Goal: Find specific page/section: Find specific page/section

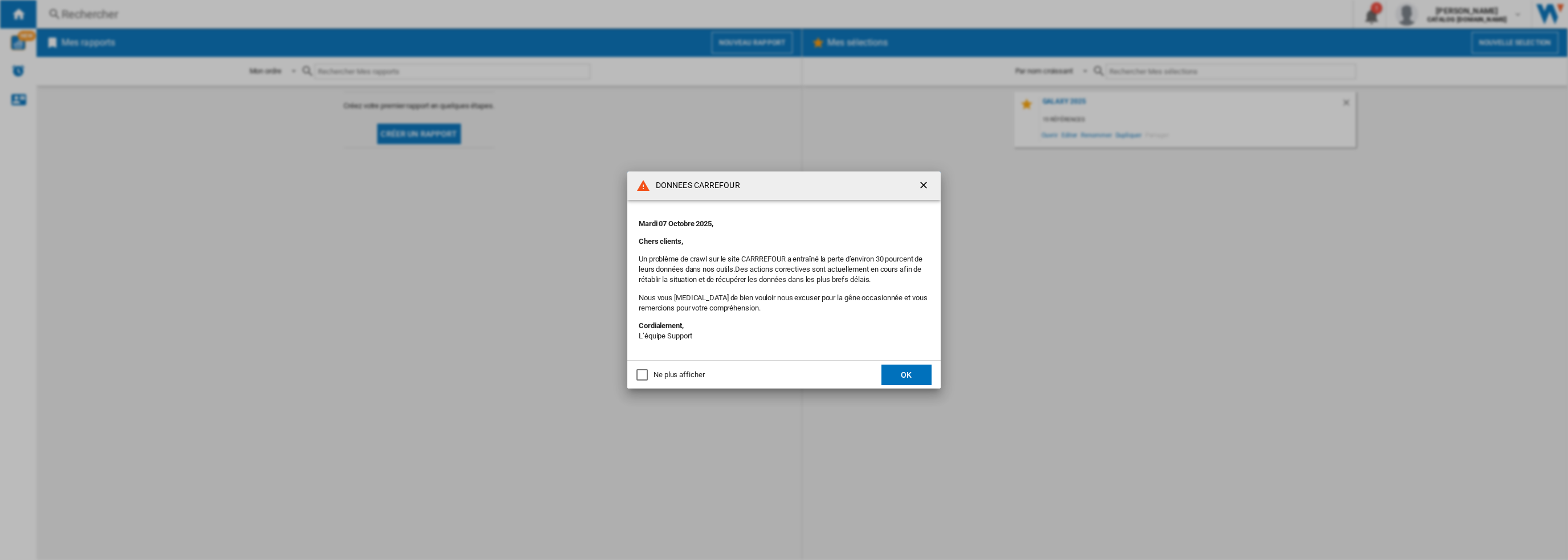
click at [670, 366] on md-dialog-actions "Ne plus afficher OK" at bounding box center [784, 374] width 313 height 28
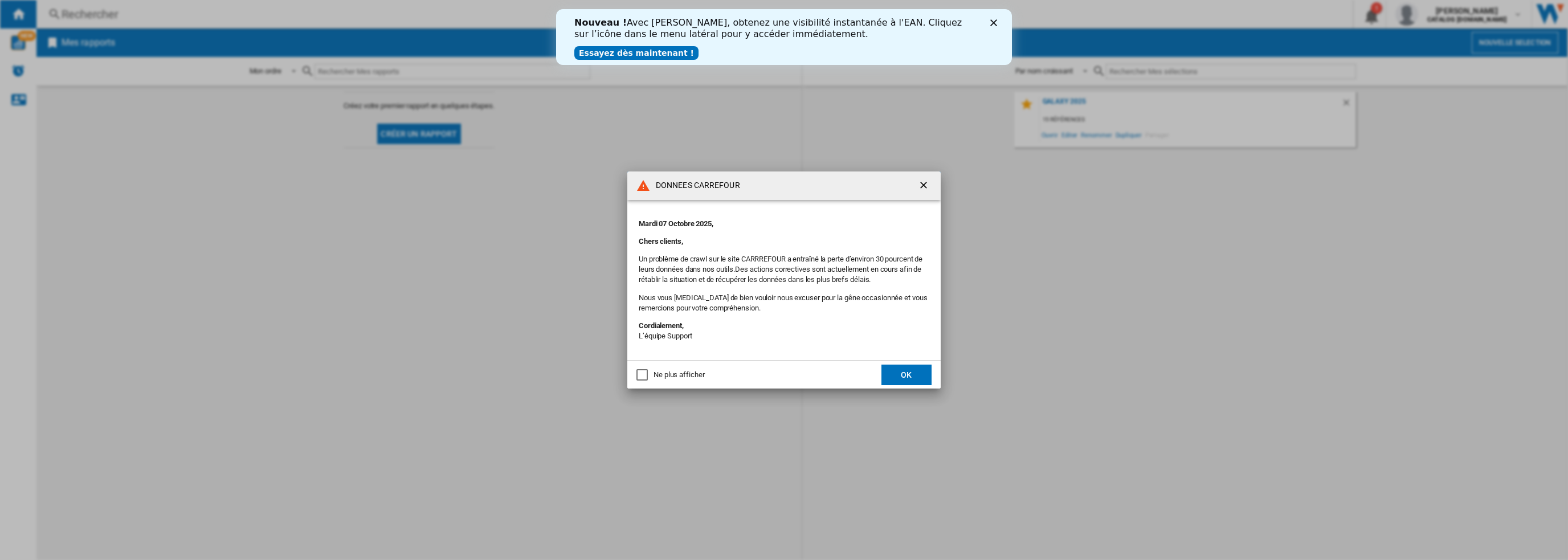
click at [665, 372] on div "Ne plus afficher" at bounding box center [679, 374] width 51 height 10
click at [912, 372] on button "OK" at bounding box center [906, 375] width 50 height 21
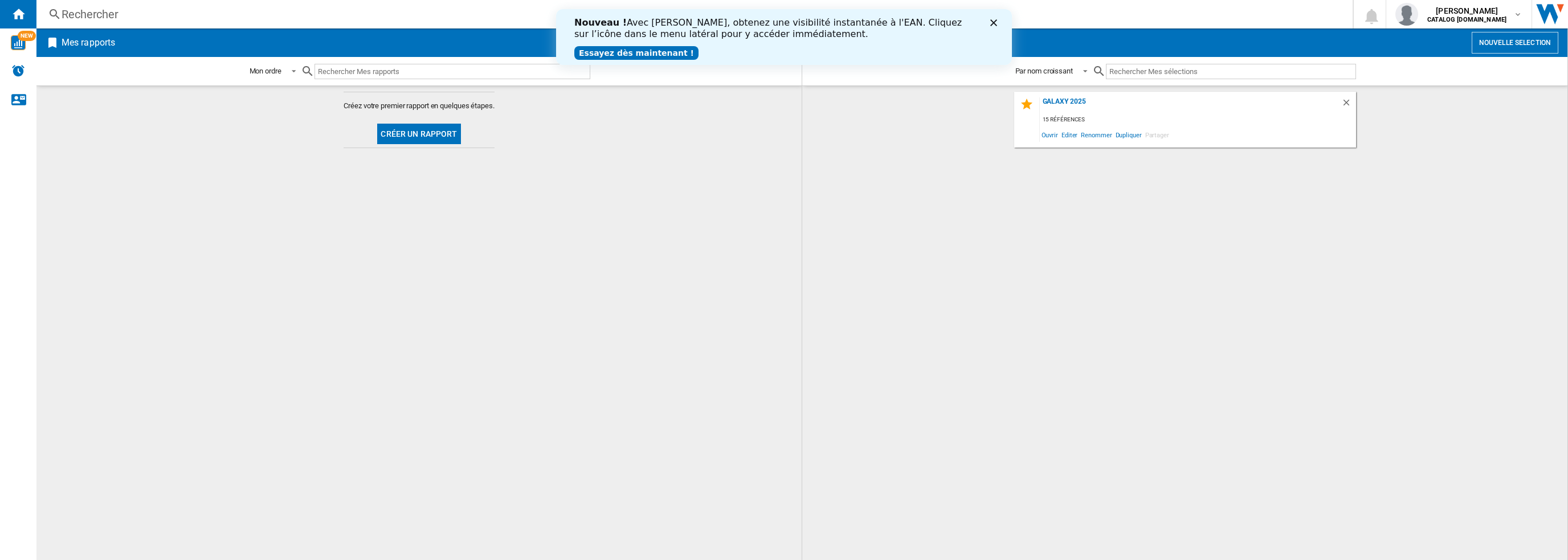
click at [645, 54] on link "Essayez dès maintenant !" at bounding box center [636, 53] width 124 height 14
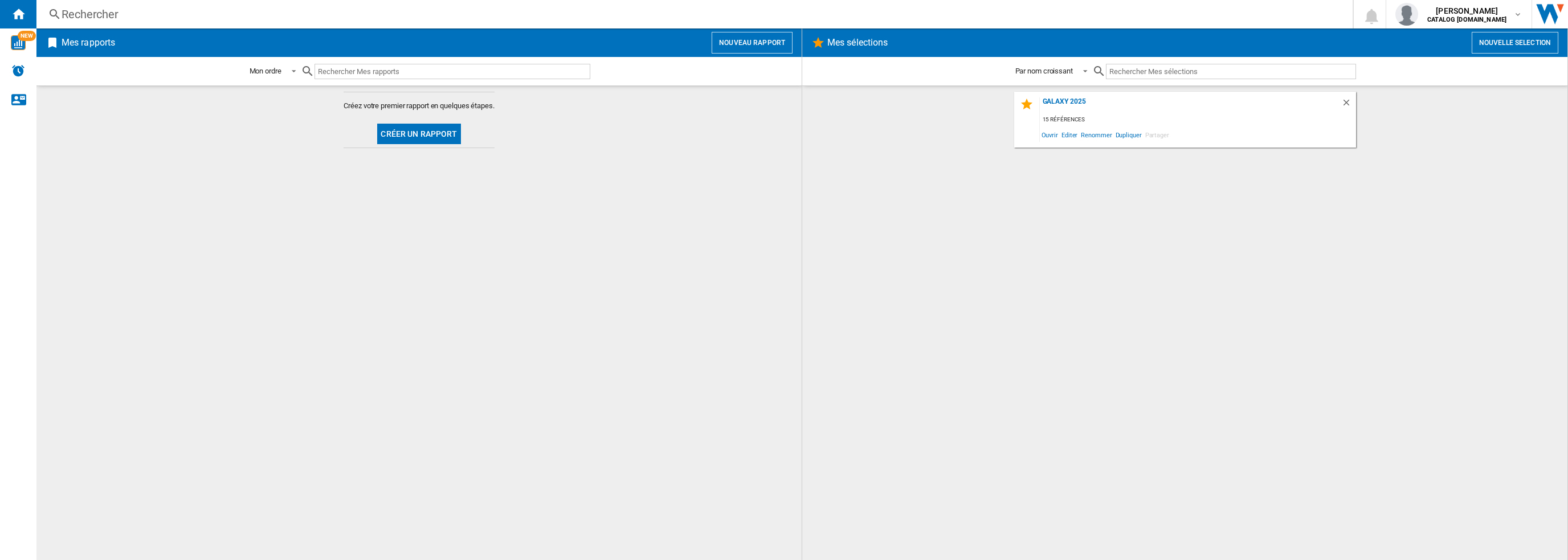
click at [221, 21] on div "Rechercher" at bounding box center [692, 14] width 1261 height 16
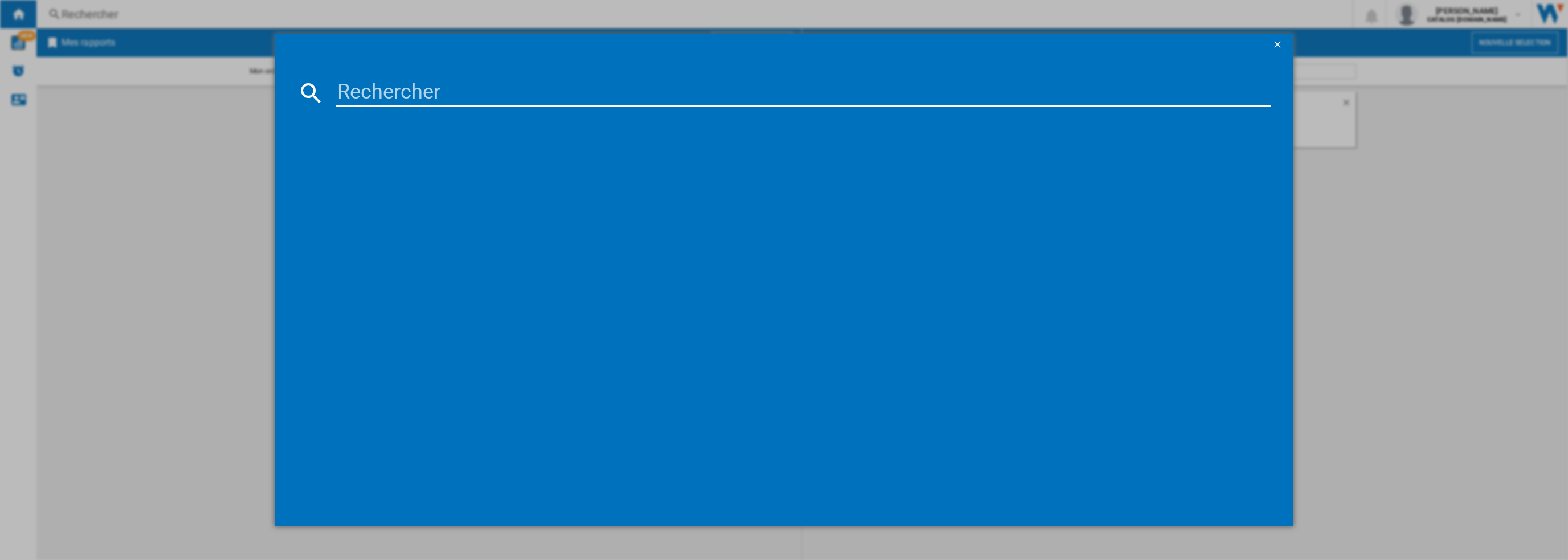
click at [162, 79] on div at bounding box center [784, 280] width 1568 height 560
click at [287, 95] on md-dialog-content at bounding box center [784, 292] width 1019 height 470
click at [162, 128] on div at bounding box center [784, 280] width 1568 height 560
click at [432, 72] on md-dialog-content at bounding box center [784, 292] width 1019 height 470
click at [422, 94] on input at bounding box center [803, 93] width 935 height 28
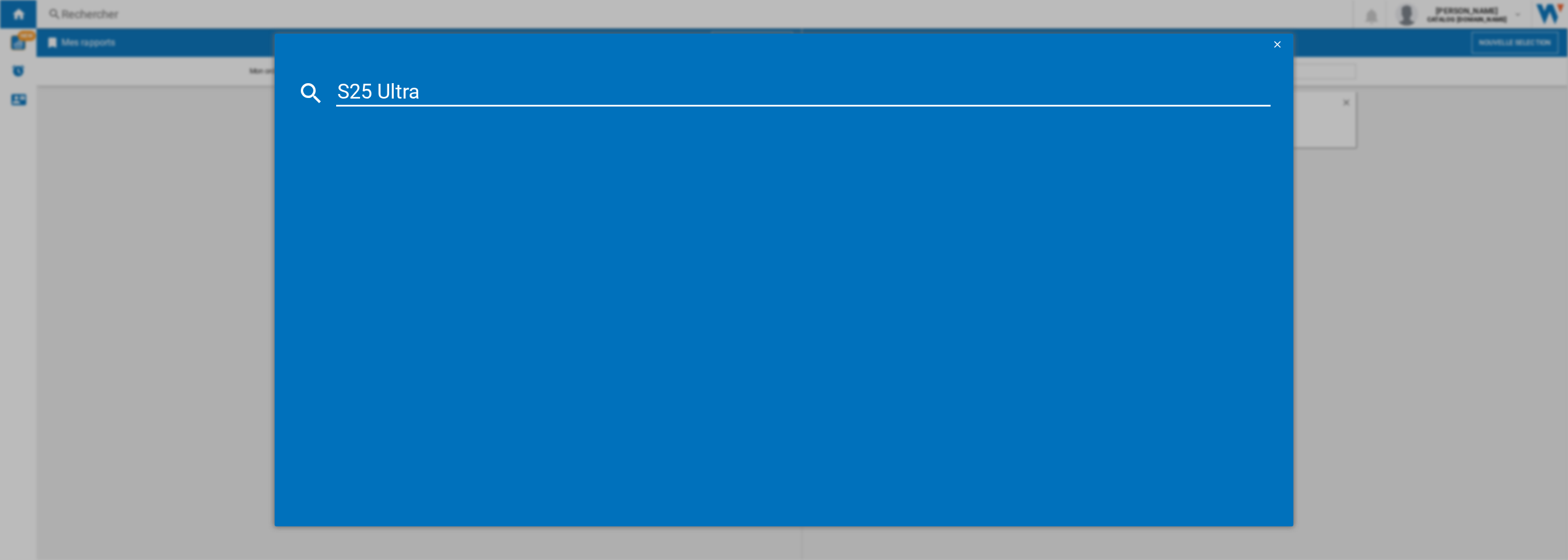
type input "S25 Ultra"
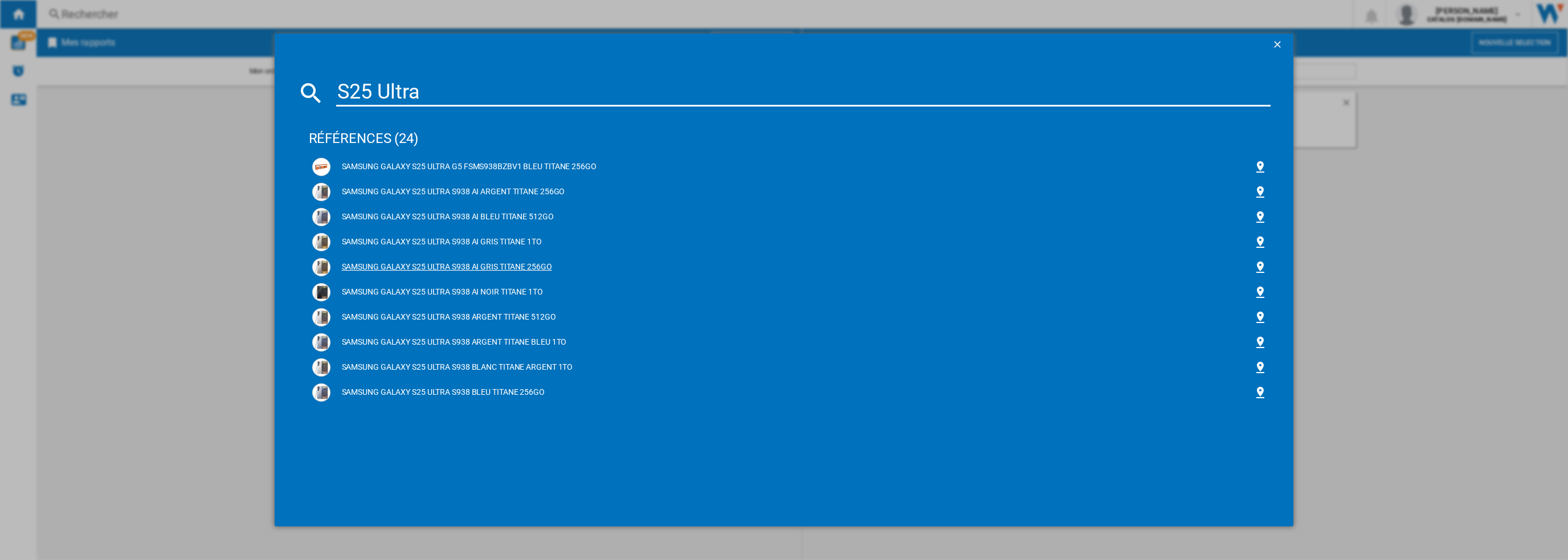
click at [513, 267] on div "SAMSUNG GALAXY S25 ULTRA S938 AI GRIS TITANE 256GO" at bounding box center [792, 267] width 923 height 12
